Goal: Check status: Check status

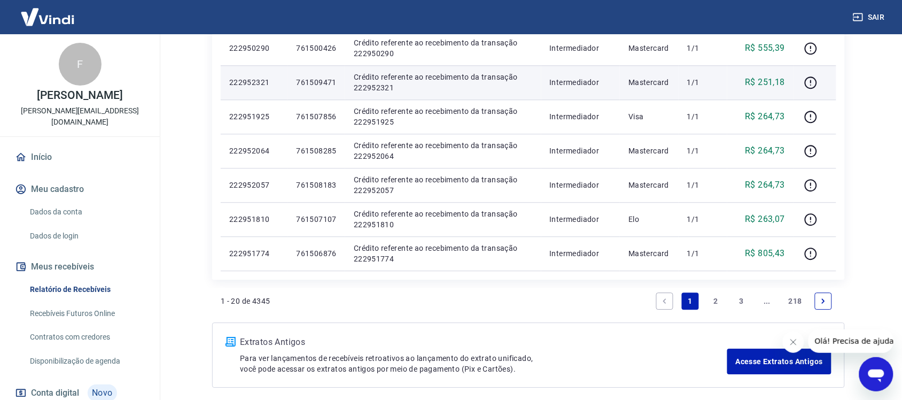
scroll to position [781, 0]
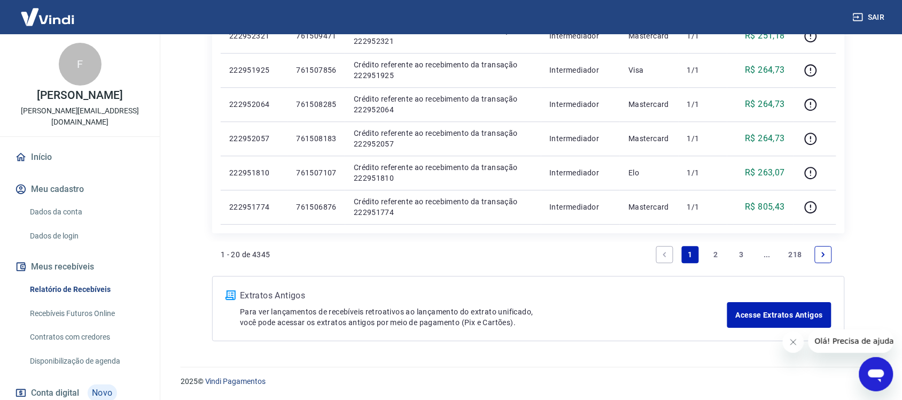
click at [718, 254] on link "2" at bounding box center [716, 254] width 17 height 17
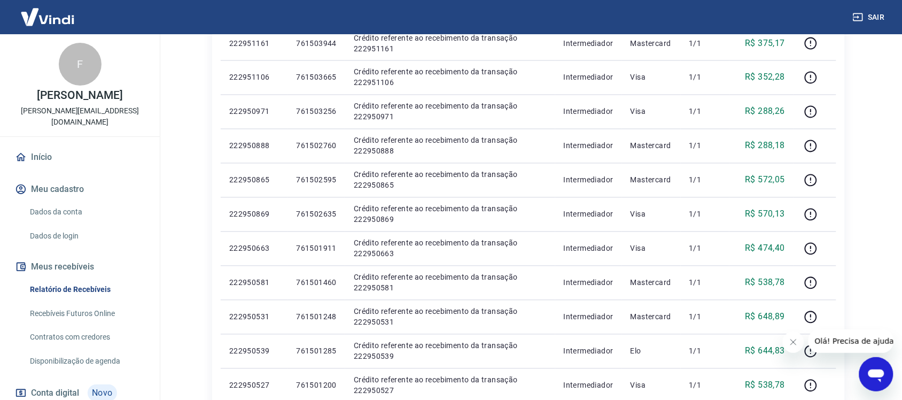
scroll to position [712, 0]
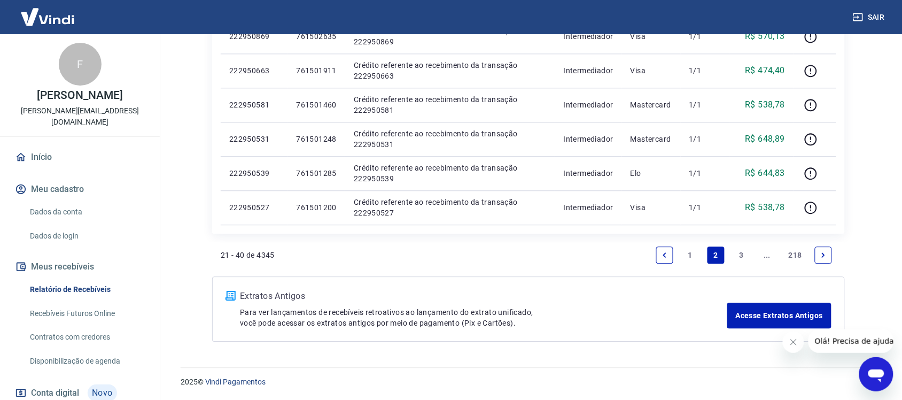
click at [743, 254] on link "3" at bounding box center [741, 254] width 17 height 17
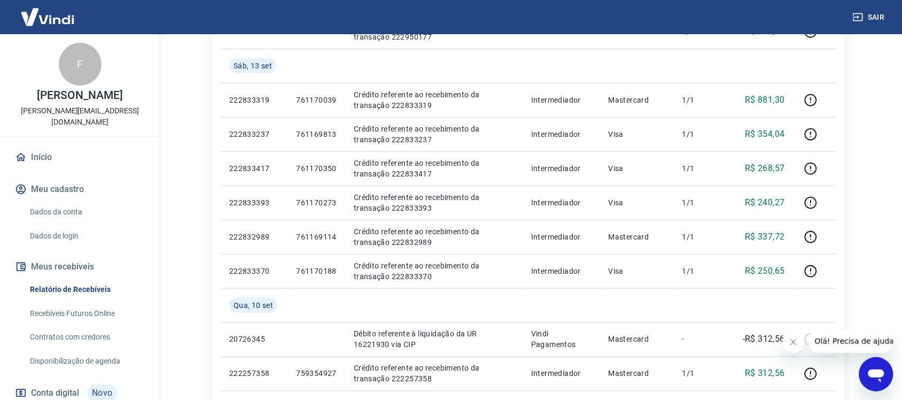
scroll to position [267, 0]
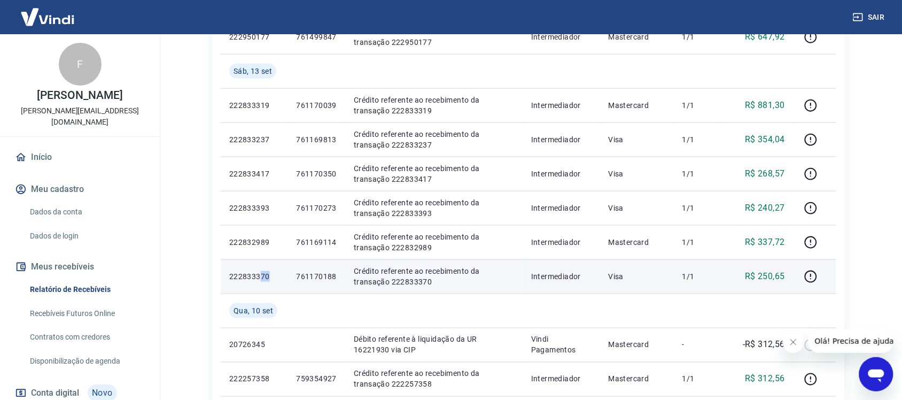
click at [262, 273] on p "222833370" at bounding box center [254, 276] width 50 height 11
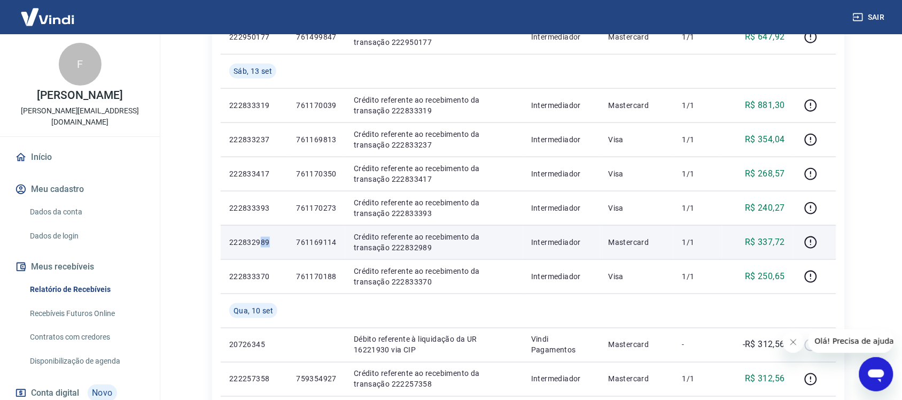
click at [259, 235] on td "222832989" at bounding box center [254, 242] width 67 height 34
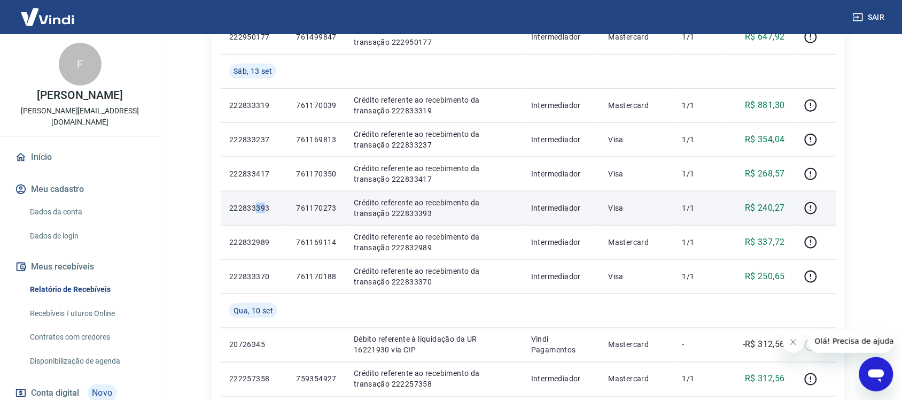
drag, startPoint x: 258, startPoint y: 205, endPoint x: 261, endPoint y: 196, distance: 9.6
click at [257, 204] on p "222833393" at bounding box center [254, 208] width 50 height 11
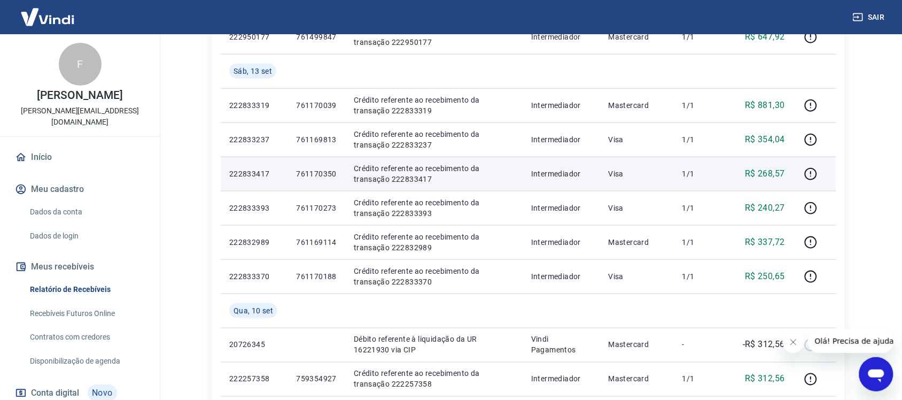
drag, startPoint x: 268, startPoint y: 176, endPoint x: 262, endPoint y: 170, distance: 8.7
click at [262, 171] on p "222833417" at bounding box center [254, 173] width 50 height 11
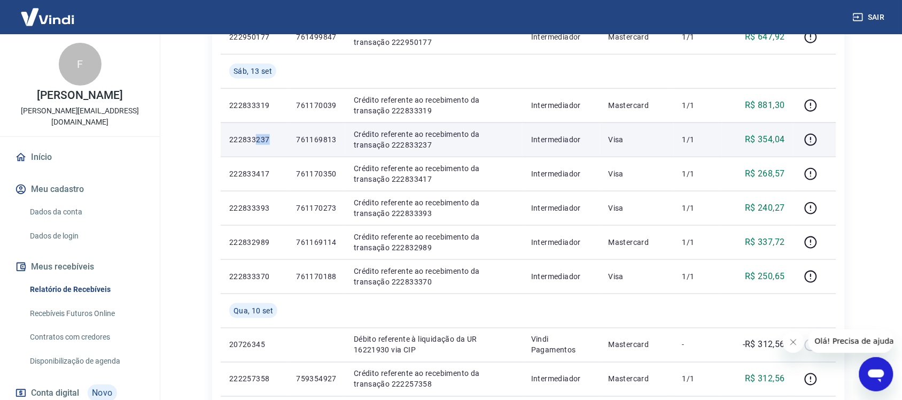
drag, startPoint x: 263, startPoint y: 142, endPoint x: 257, endPoint y: 143, distance: 6.5
click at [257, 143] on p "222833237" at bounding box center [254, 139] width 50 height 11
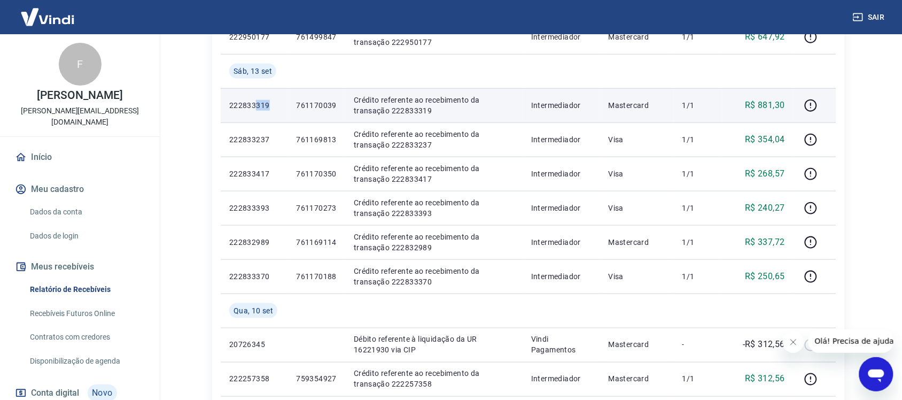
drag, startPoint x: 255, startPoint y: 104, endPoint x: 250, endPoint y: 106, distance: 6.1
click at [252, 105] on p "222833319" at bounding box center [254, 105] width 50 height 11
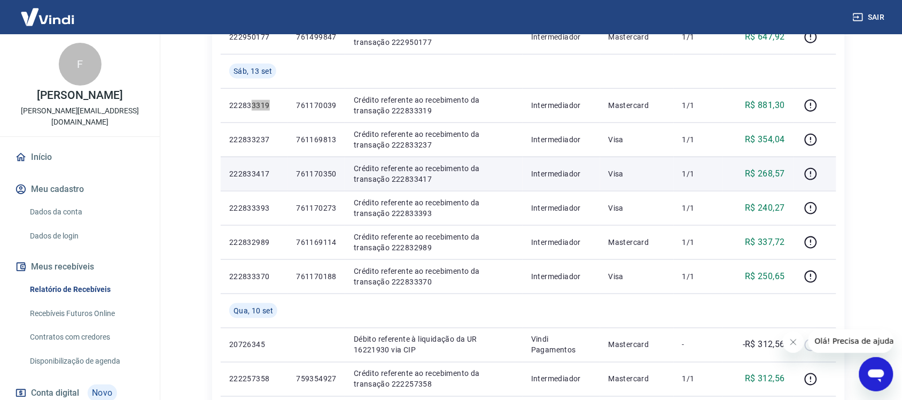
scroll to position [67, 0]
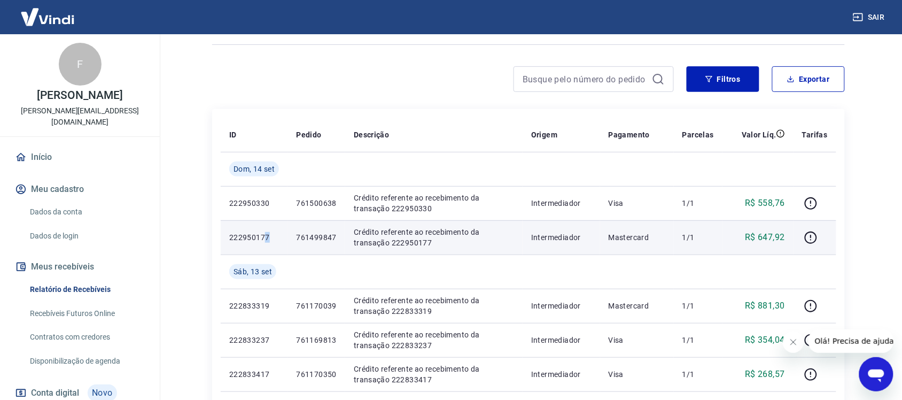
click at [258, 230] on td "222950177" at bounding box center [254, 237] width 67 height 34
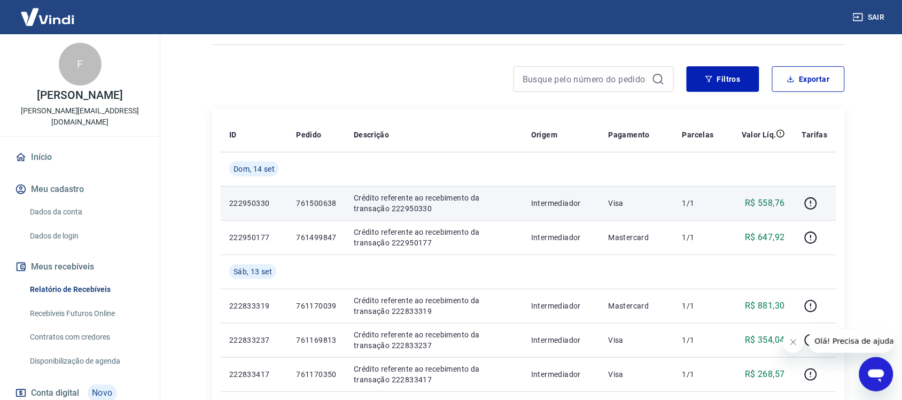
click at [259, 203] on p "222950330" at bounding box center [254, 203] width 50 height 11
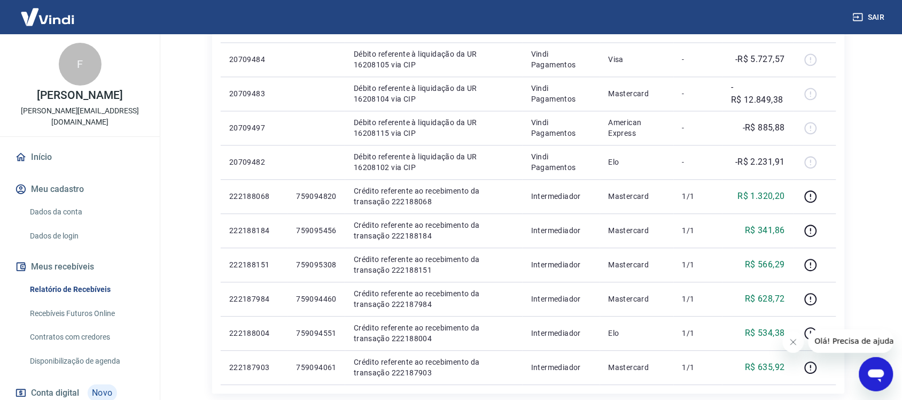
scroll to position [815, 0]
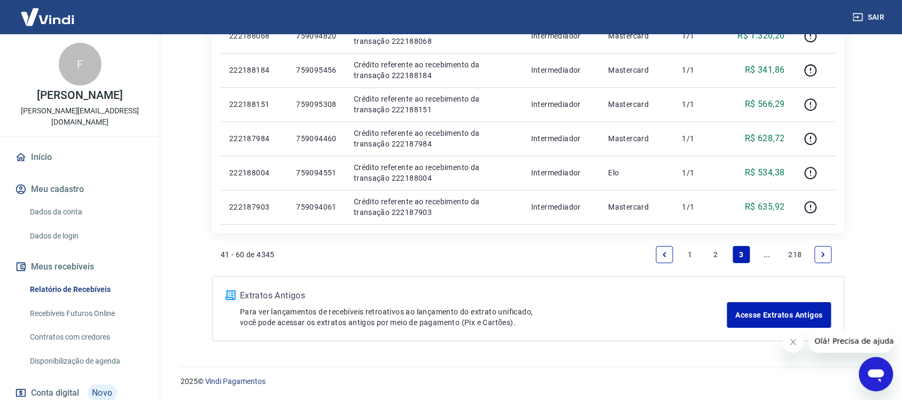
click at [715, 253] on link "2" at bounding box center [716, 254] width 17 height 17
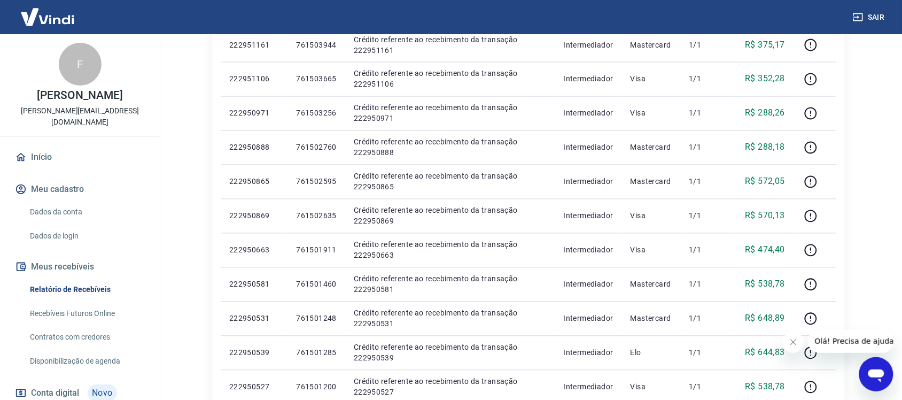
scroll to position [712, 0]
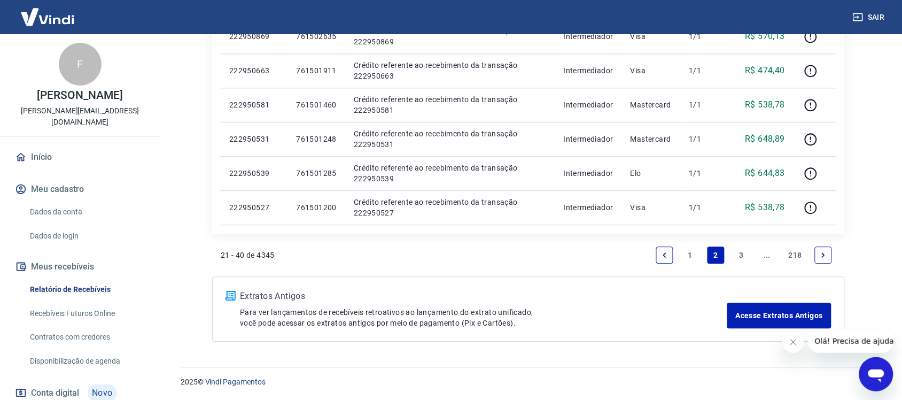
click at [691, 255] on link "1" at bounding box center [690, 254] width 17 height 17
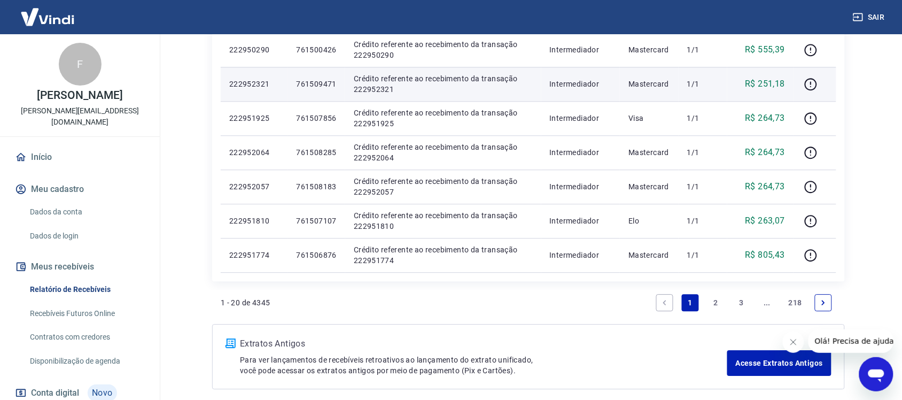
scroll to position [735, 0]
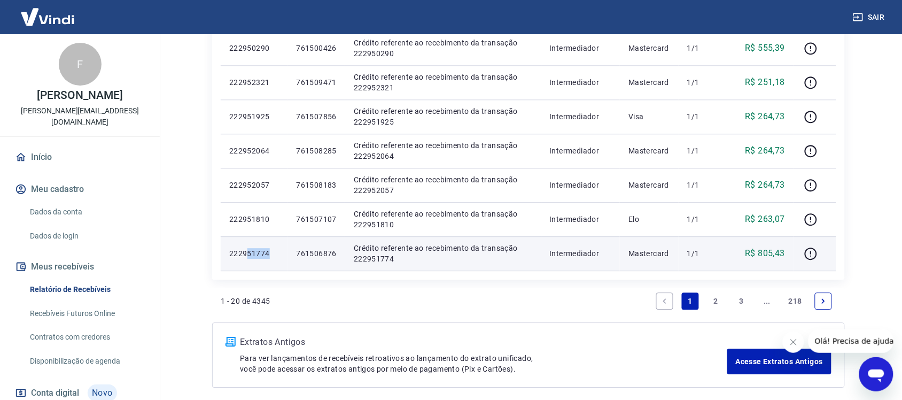
click at [246, 242] on td "222951774" at bounding box center [254, 253] width 67 height 34
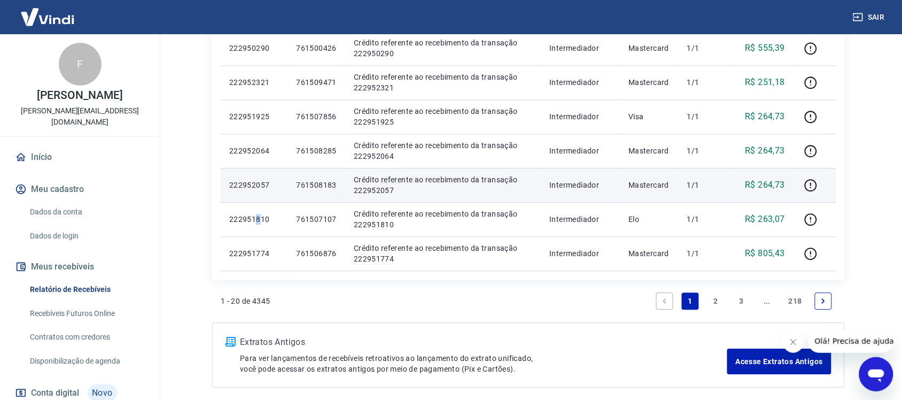
drag, startPoint x: 259, startPoint y: 213, endPoint x: 246, endPoint y: 187, distance: 28.9
click at [248, 211] on td "222951810" at bounding box center [254, 219] width 67 height 34
click at [244, 177] on td "222952057" at bounding box center [254, 185] width 67 height 34
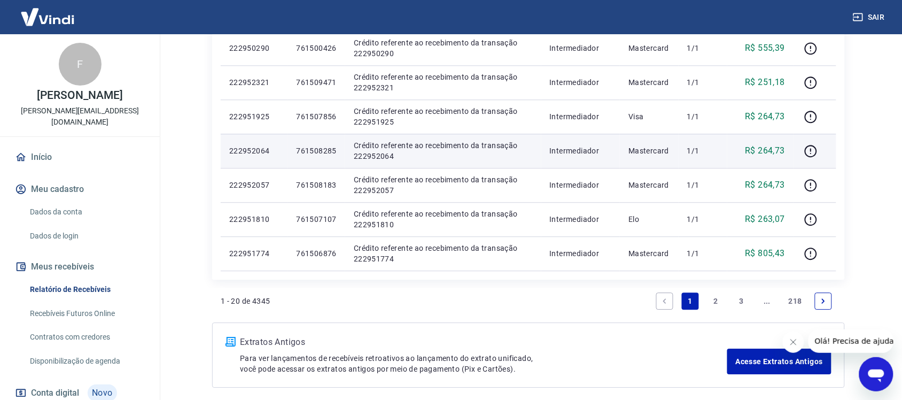
drag, startPoint x: 248, startPoint y: 145, endPoint x: 238, endPoint y: 138, distance: 13.0
click at [244, 144] on td "222952064" at bounding box center [254, 151] width 67 height 34
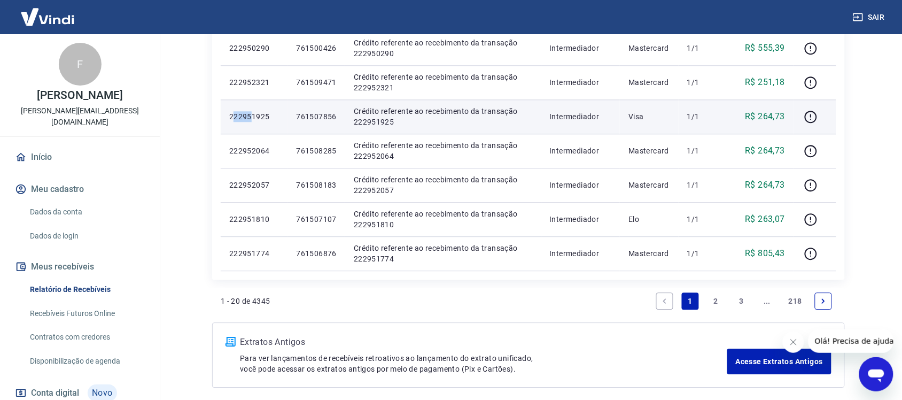
click at [234, 110] on td "222951925" at bounding box center [254, 116] width 67 height 34
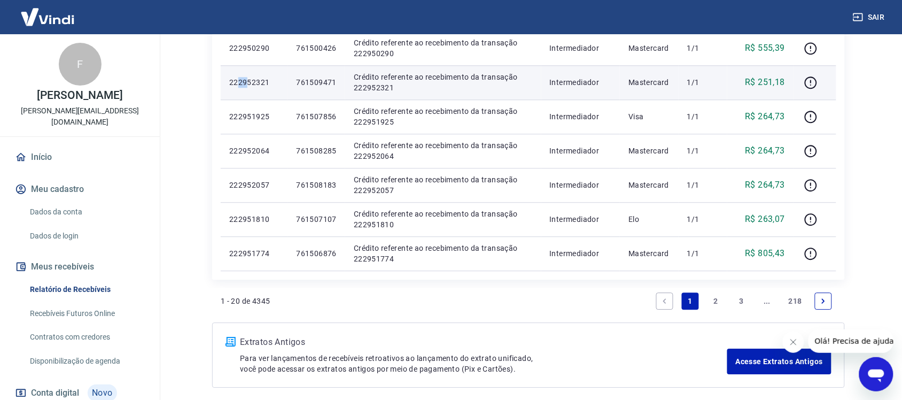
drag, startPoint x: 245, startPoint y: 82, endPoint x: 236, endPoint y: 83, distance: 8.7
click at [239, 83] on p "222952321" at bounding box center [254, 82] width 50 height 11
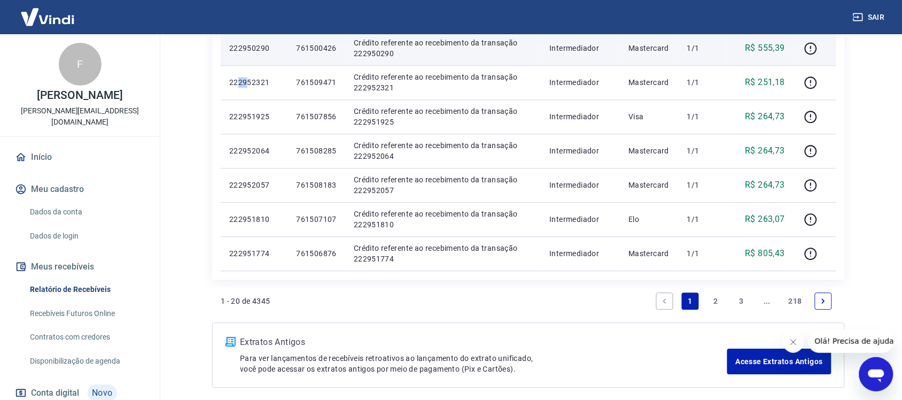
scroll to position [668, 0]
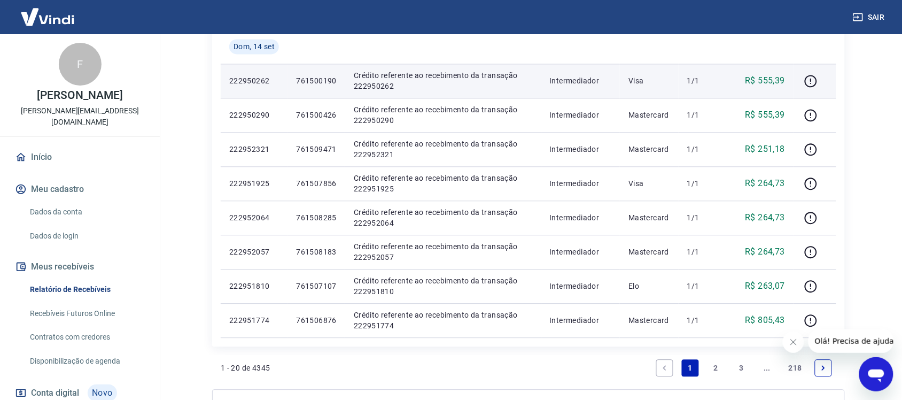
drag, startPoint x: 262, startPoint y: 116, endPoint x: 248, endPoint y: 91, distance: 28.0
click at [247, 107] on td "222950290" at bounding box center [254, 115] width 67 height 34
click at [258, 83] on p "222950262" at bounding box center [254, 80] width 50 height 11
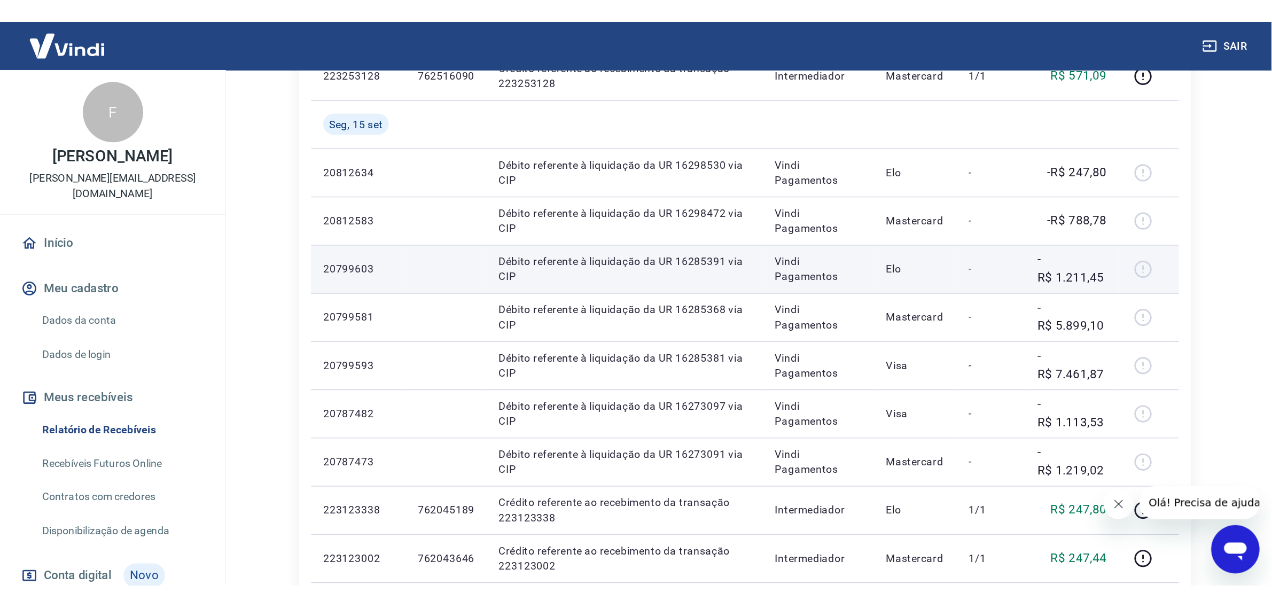
scroll to position [267, 0]
